Goal: Navigation & Orientation: Understand site structure

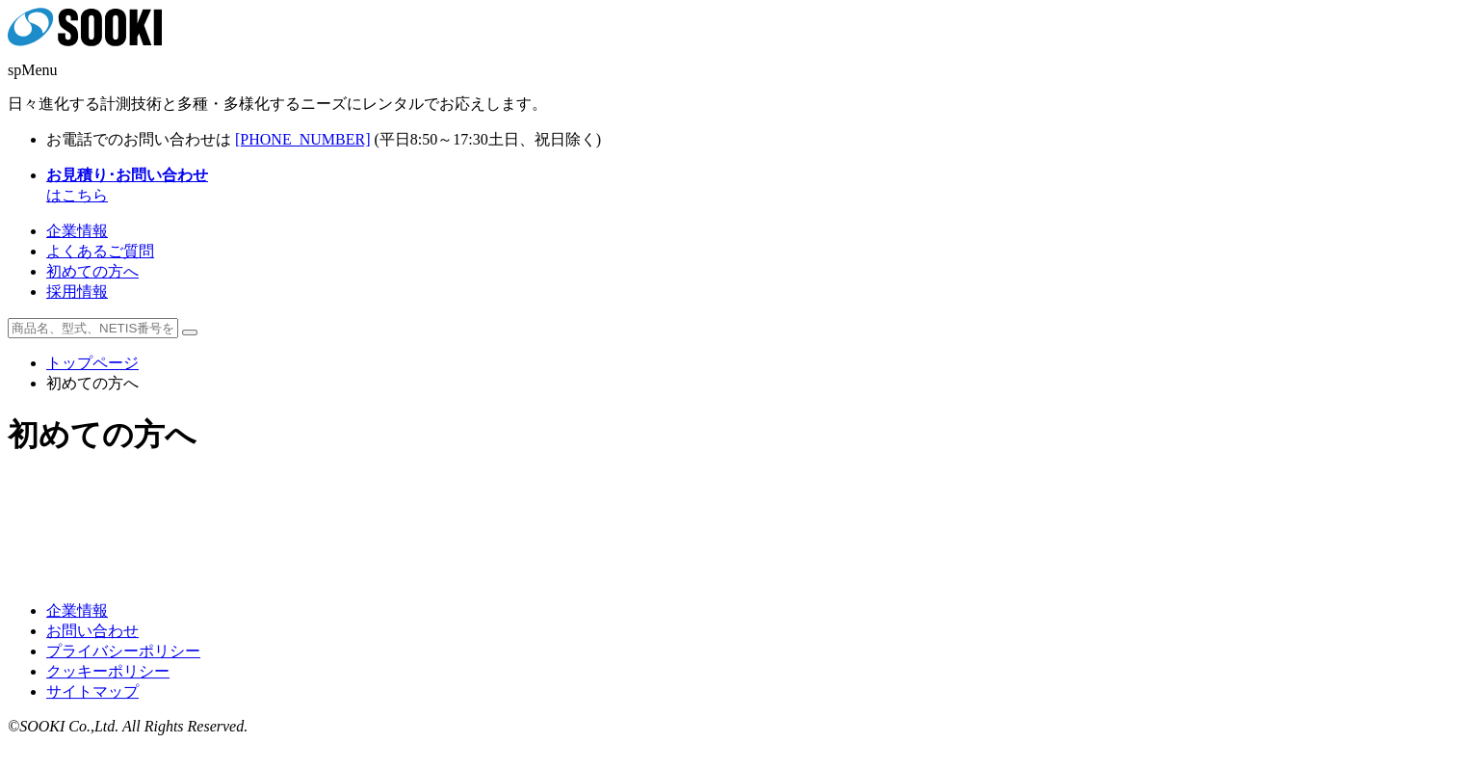
click at [162, 46] on icon "株式会社 ソーキ" at bounding box center [85, 27] width 154 height 39
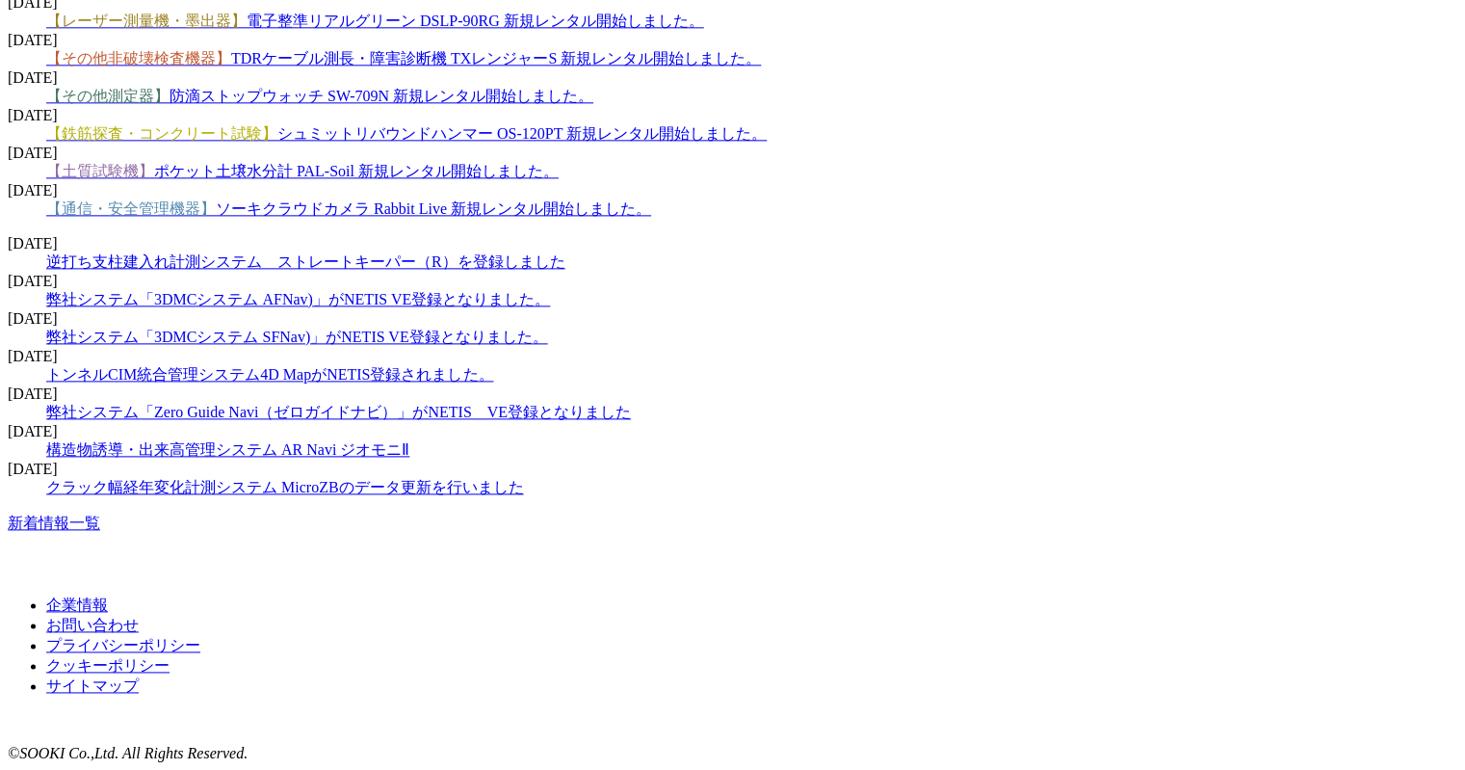
scroll to position [3083, 0]
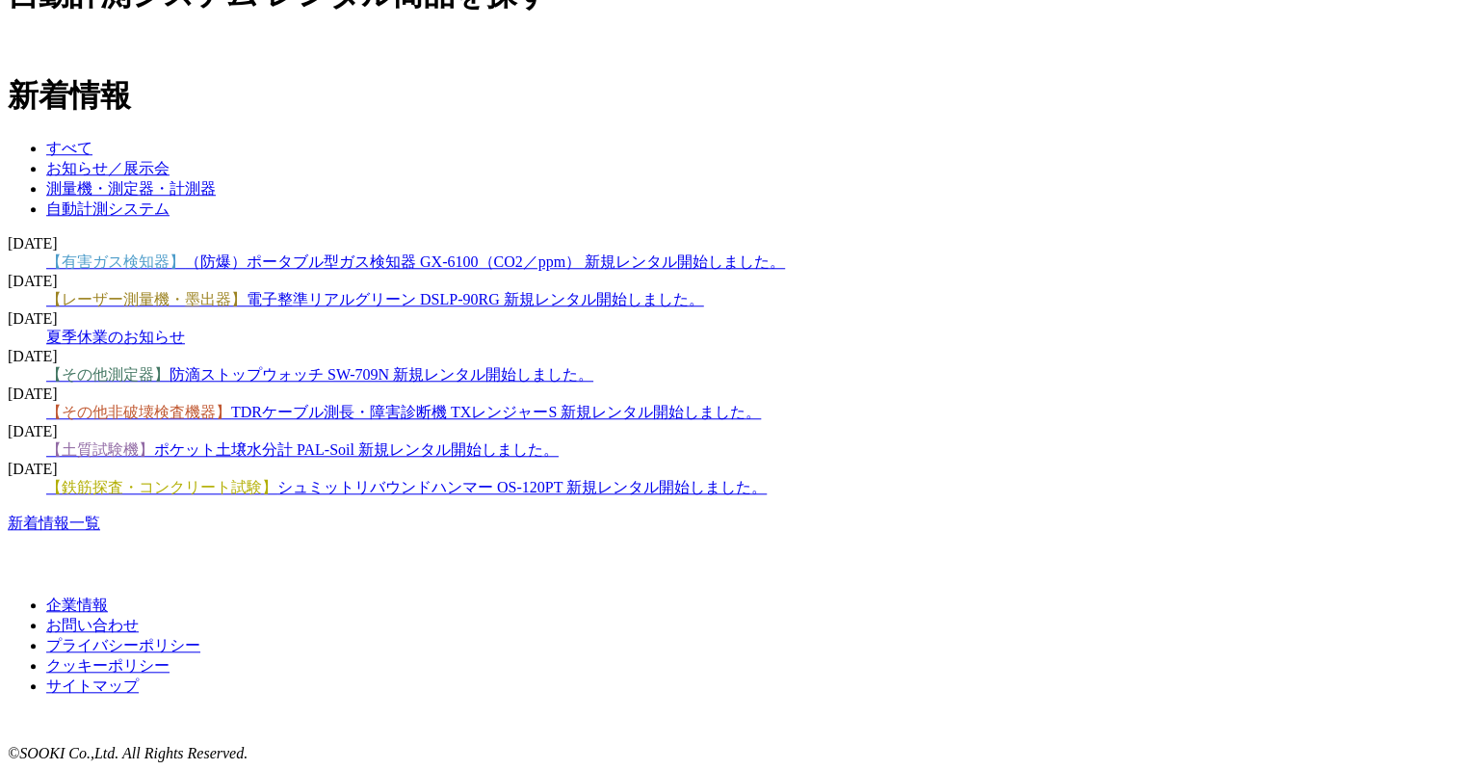
scroll to position [3055, 0]
click at [170, 176] on link "お知らせ／展示会" at bounding box center [107, 168] width 123 height 16
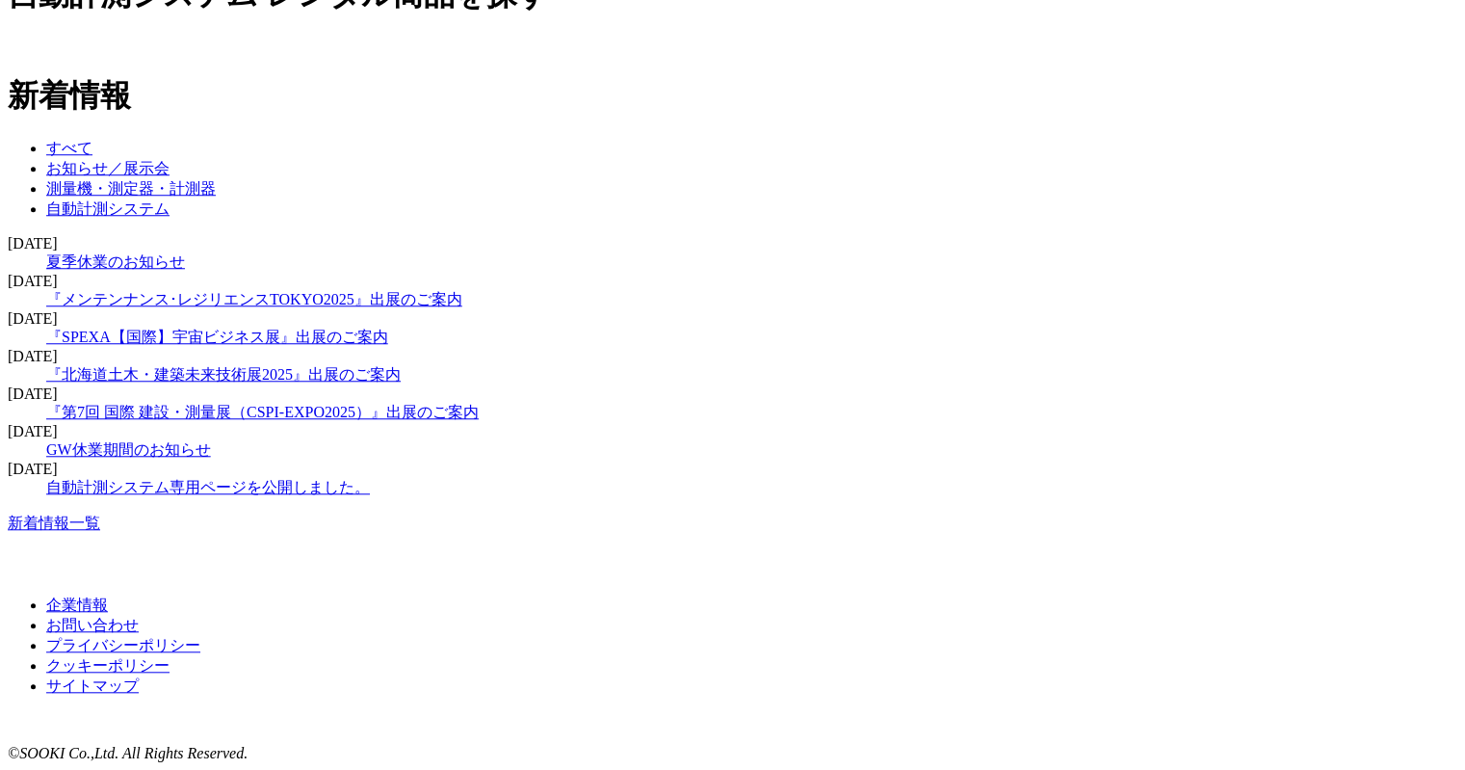
click at [92, 156] on link "すべて" at bounding box center [69, 148] width 46 height 16
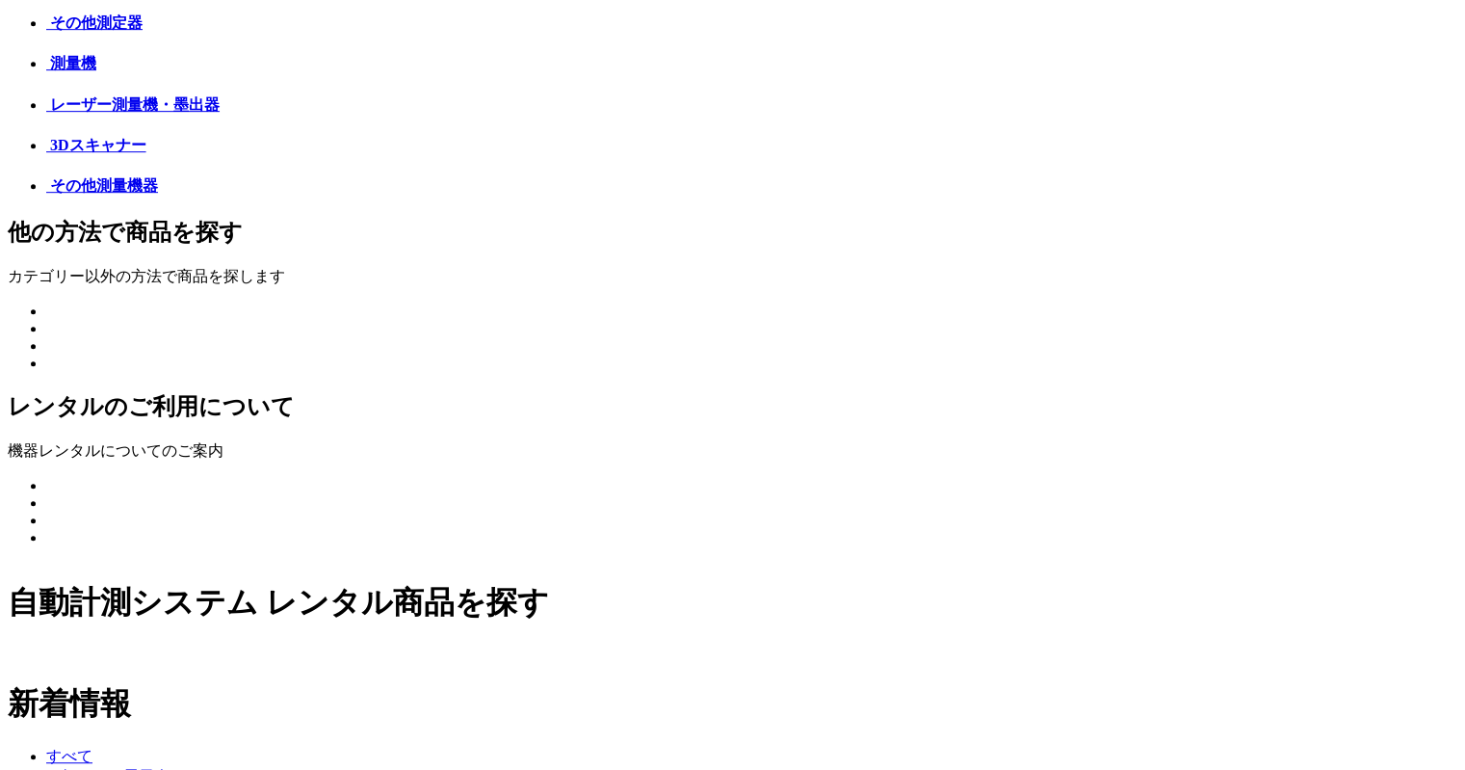
scroll to position [839, 0]
